Goal: Transaction & Acquisition: Purchase product/service

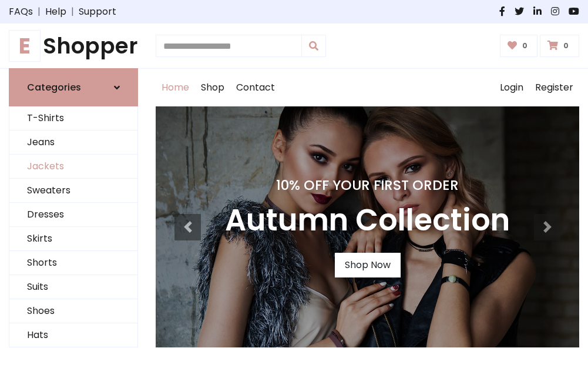
click at [73, 167] on link "Jackets" at bounding box center [73, 166] width 128 height 24
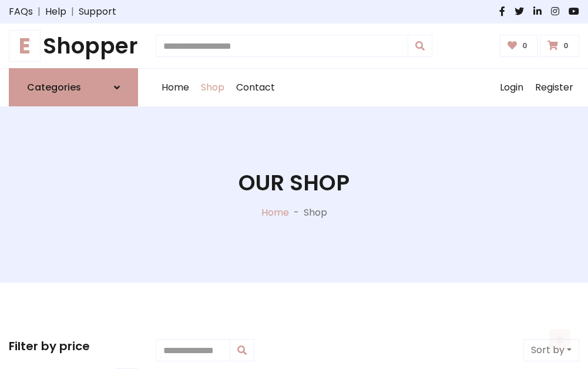
scroll to position [531, 0]
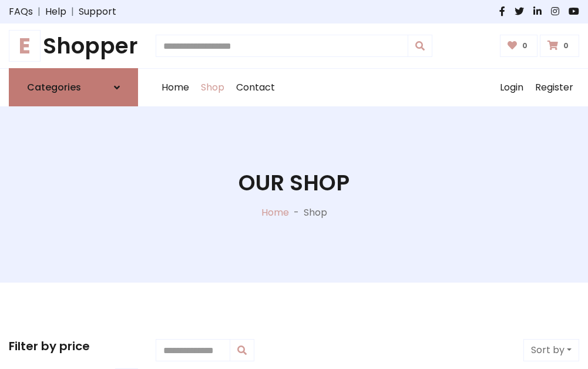
click at [73, 87] on h6 "Categories" at bounding box center [54, 87] width 54 height 11
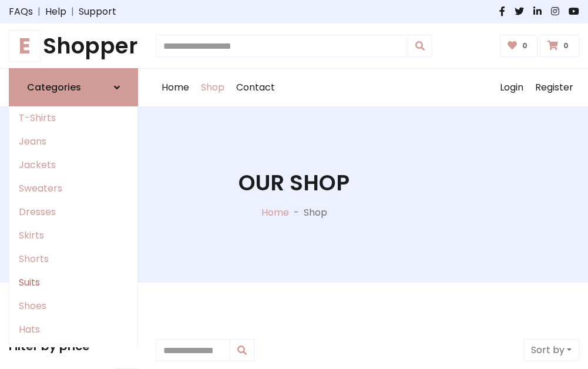
click at [73, 282] on link "Suits" at bounding box center [73, 282] width 128 height 23
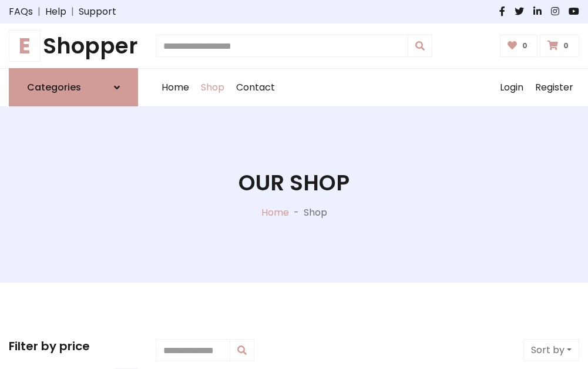
scroll to position [848, 0]
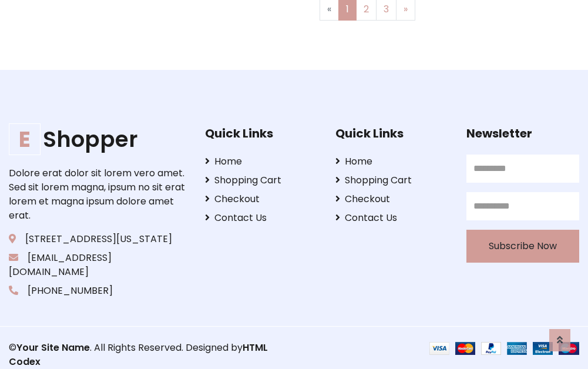
scroll to position [0, 0]
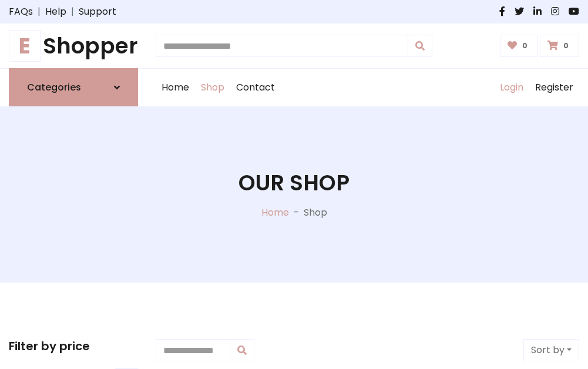
click at [511, 87] on link "Login" at bounding box center [511, 88] width 35 height 38
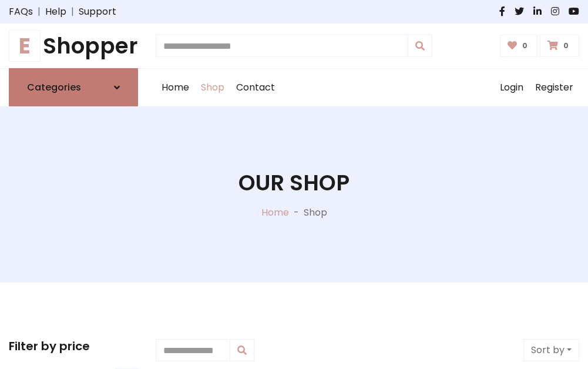
click at [117, 87] on icon at bounding box center [117, 87] width 6 height 9
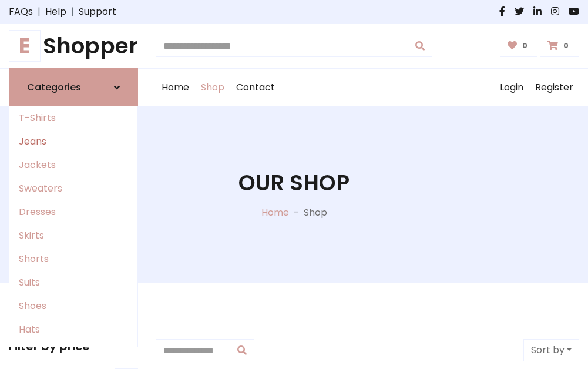
click at [73, 142] on link "Jeans" at bounding box center [73, 141] width 128 height 23
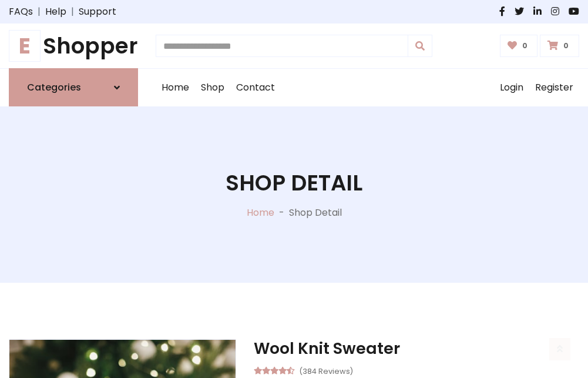
scroll to position [1097, 0]
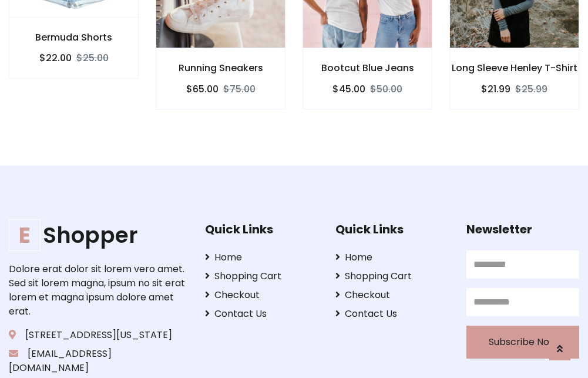
scroll to position [1096, 0]
